Goal: Contribute content

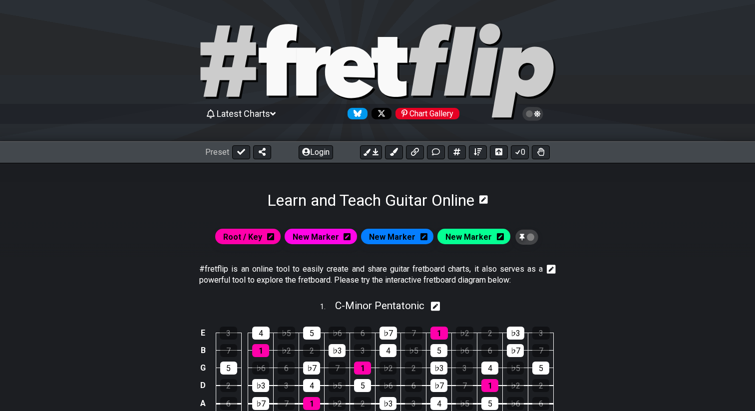
click at [384, 117] on icon "Follow #fretflip at X" at bounding box center [382, 113] width 8 height 8
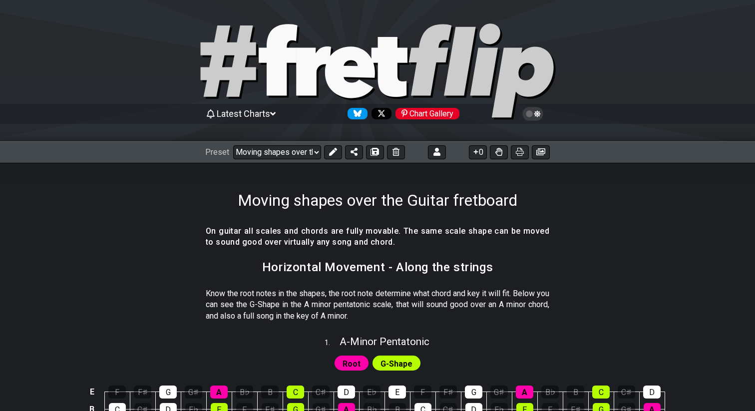
select select "/022HLA5PM"
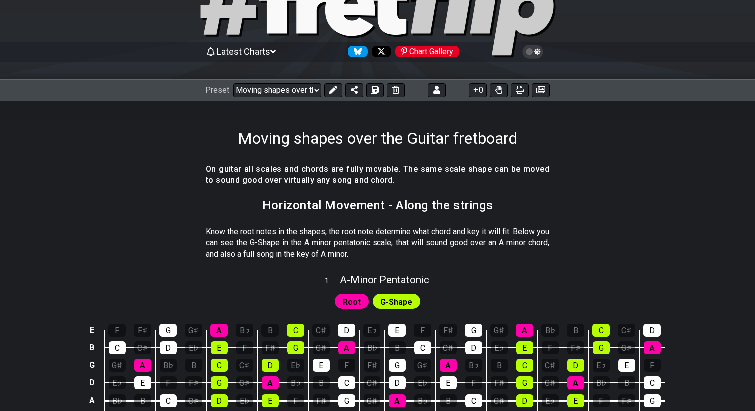
scroll to position [61, 0]
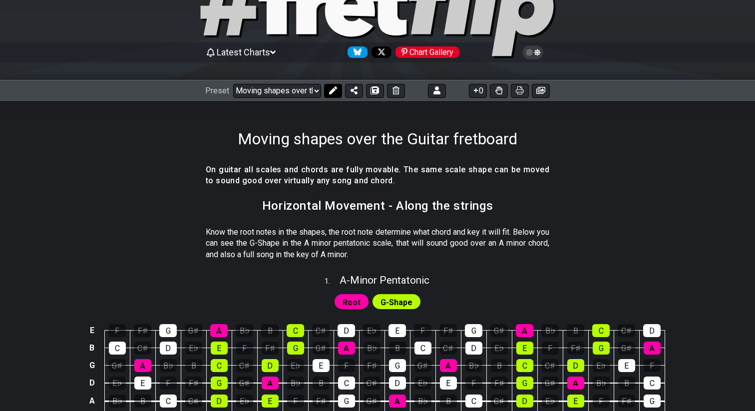
click at [329, 85] on button at bounding box center [333, 91] width 18 height 14
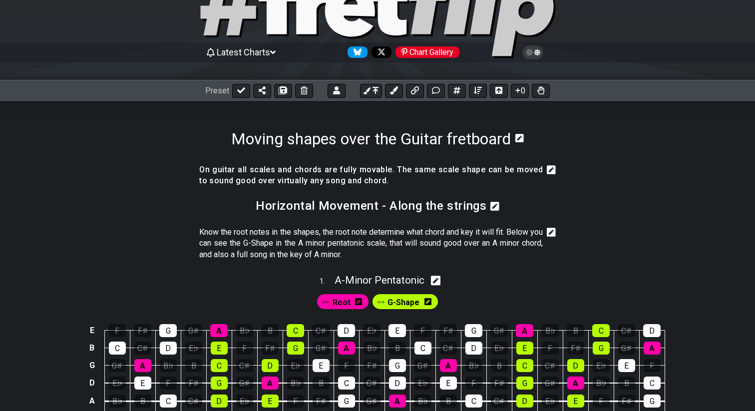
click at [549, 170] on icon at bounding box center [551, 170] width 9 height 10
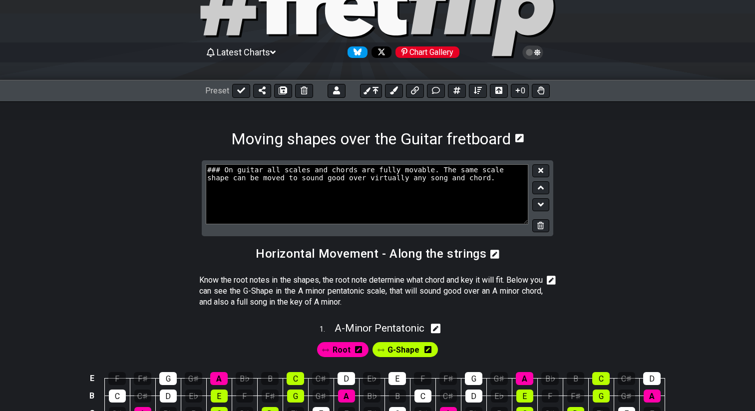
click at [236, 169] on textarea "### On guitar all scales and chords are fully movable. The same scale shape can…" at bounding box center [367, 194] width 323 height 60
type textarea "### On the guitar fretboard all scales and chords are fully movable. The same s…"
click at [539, 171] on icon at bounding box center [540, 170] width 5 height 7
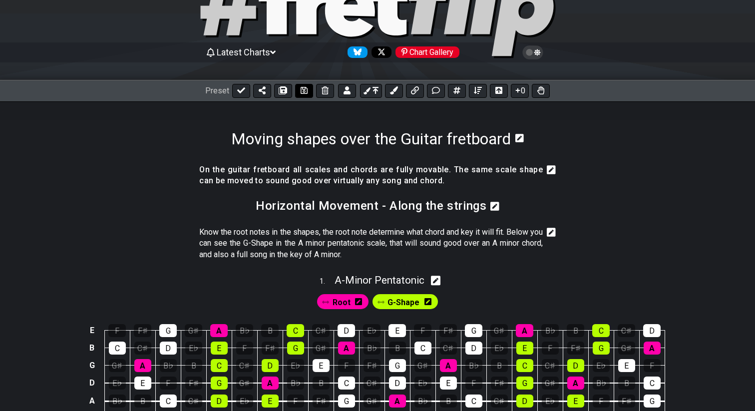
click at [301, 92] on icon at bounding box center [304, 90] width 7 height 8
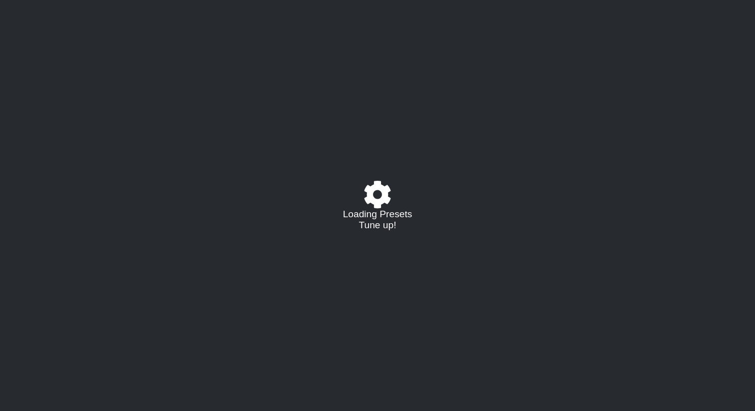
select select "/022HLA5PM"
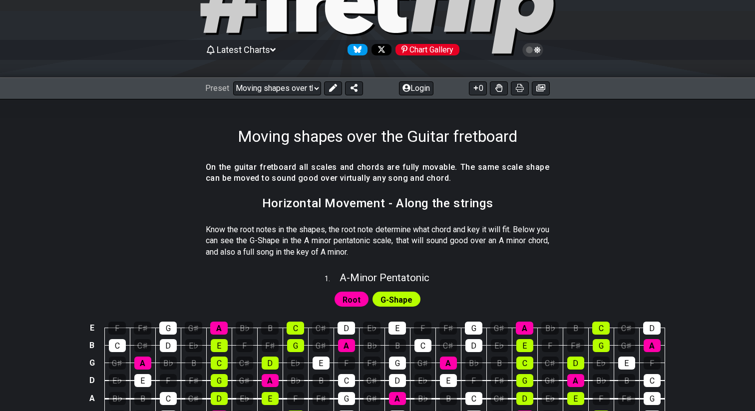
scroll to position [64, 0]
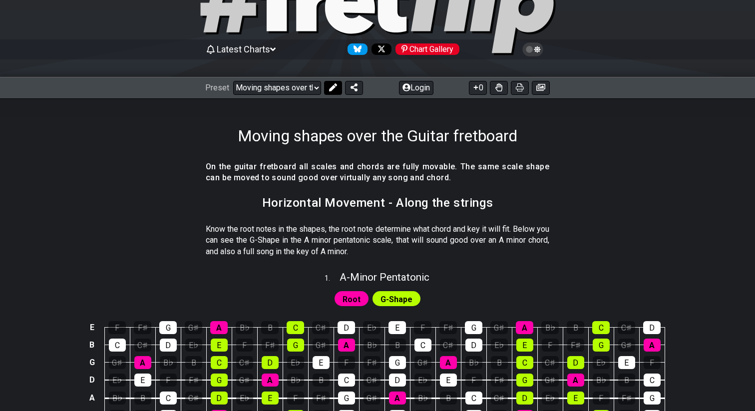
click at [331, 88] on icon at bounding box center [333, 87] width 8 height 8
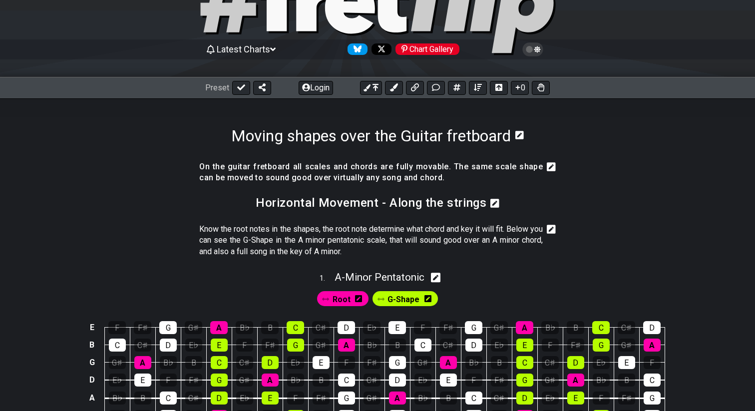
click at [550, 169] on icon at bounding box center [551, 166] width 9 height 9
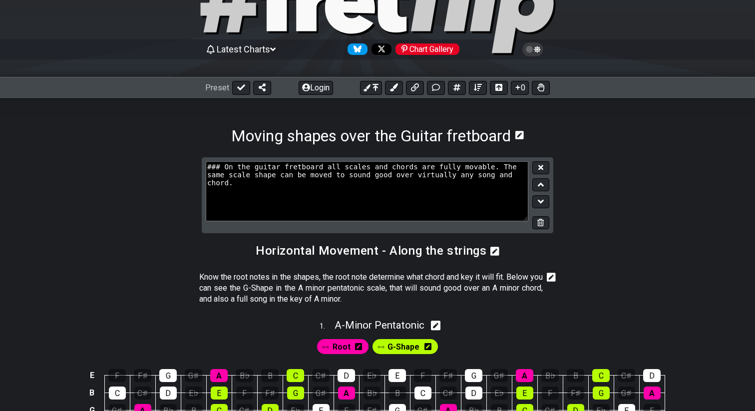
click at [517, 167] on textarea "### On the guitar fretboard all scales and chords are fully movable. The same s…" at bounding box center [367, 191] width 323 height 60
type textarea "### On the guitar fretboard all scales and chords are fully movable. The same s…"
click at [544, 169] on button at bounding box center [540, 167] width 17 height 13
